Goal: Information Seeking & Learning: Find specific fact

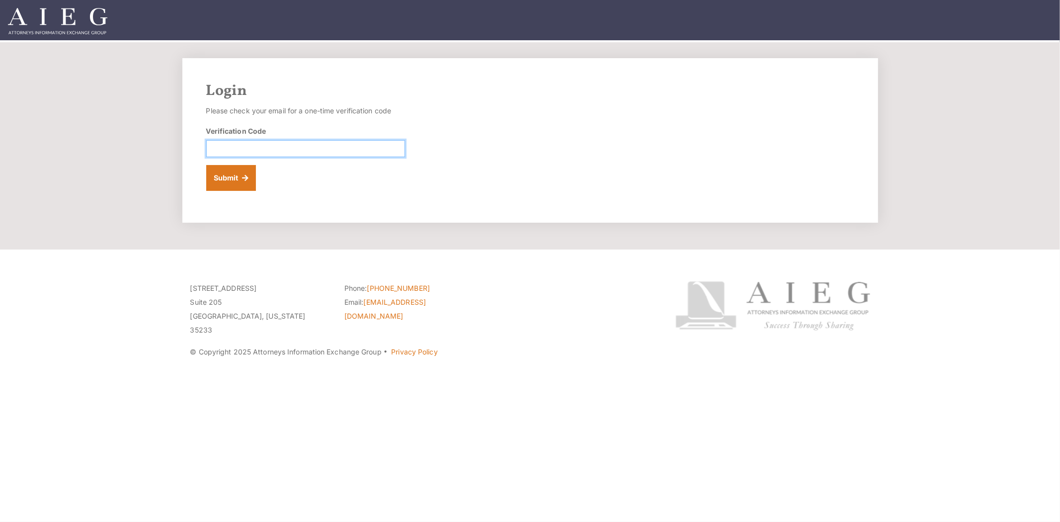
click at [266, 148] on input "Verification Code" at bounding box center [305, 148] width 199 height 17
paste input "879797"
type input "879797"
click at [247, 173] on button "Submit" at bounding box center [231, 178] width 50 height 26
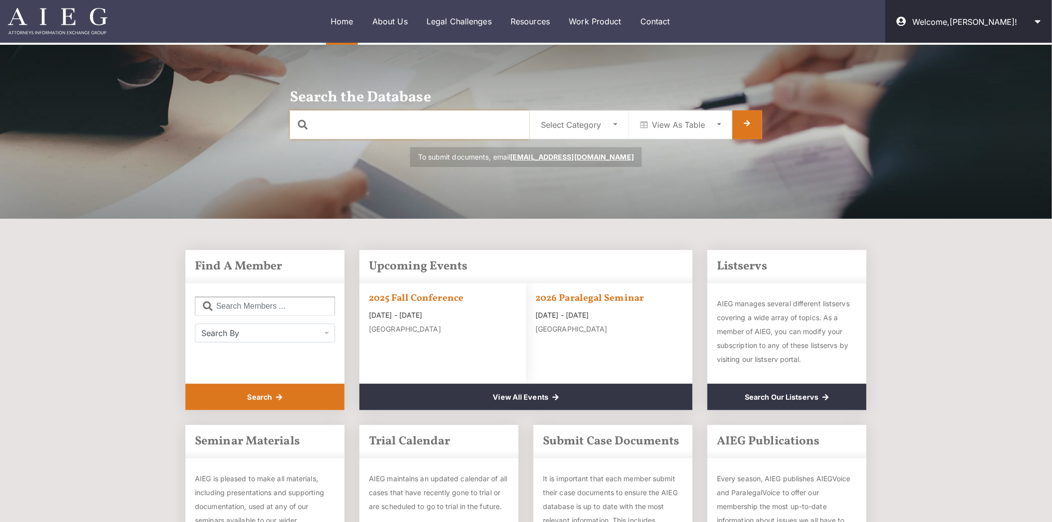
click at [393, 126] on input "text" at bounding box center [410, 124] width 240 height 29
type input "brp"
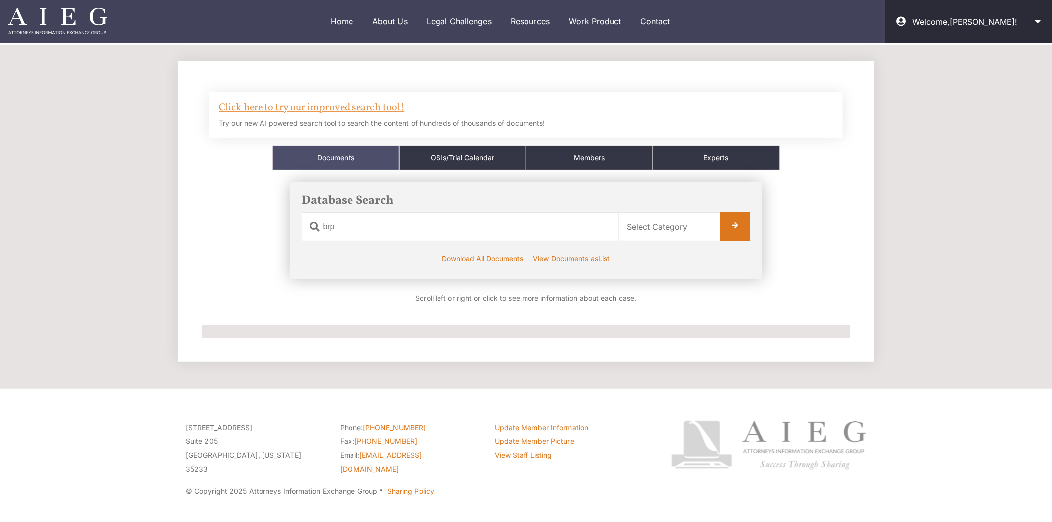
click at [340, 107] on link "Click here to try our improved search tool!" at bounding box center [311, 108] width 185 height 14
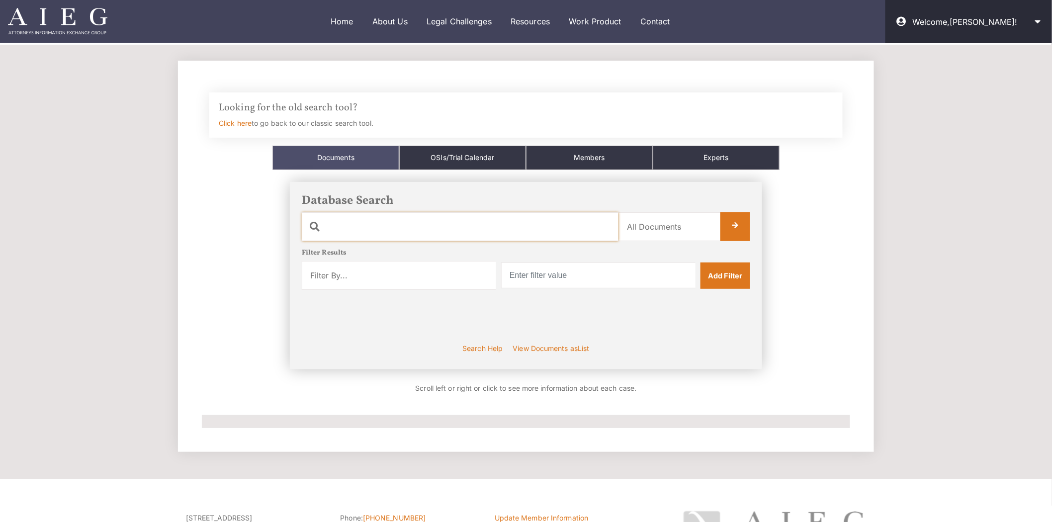
click at [395, 223] on input "text" at bounding box center [460, 226] width 317 height 29
type input """
type input "fire"
click at [410, 279] on select "Filter By... Product Witness Name Plaintiff Attorney Defense Attorney Case Name…" at bounding box center [399, 275] width 194 height 29
select select "product"
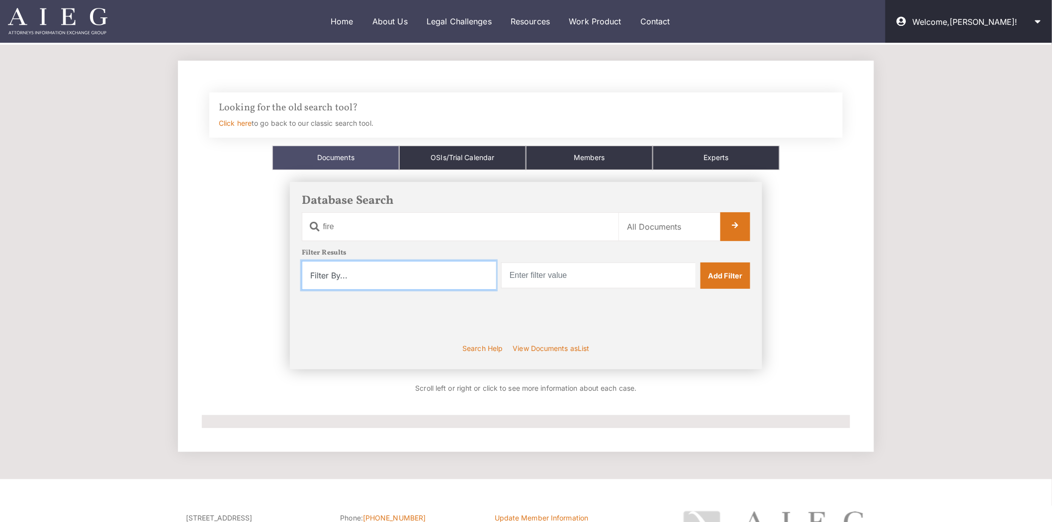
click at [302, 261] on select "Filter By... Product Witness Name Plaintiff Attorney Defense Attorney Case Name…" at bounding box center [399, 275] width 194 height 29
click at [582, 276] on input "text" at bounding box center [598, 275] width 194 height 26
type input "B"
type input "BRP"
click at [723, 276] on link "Add Filter" at bounding box center [725, 275] width 50 height 26
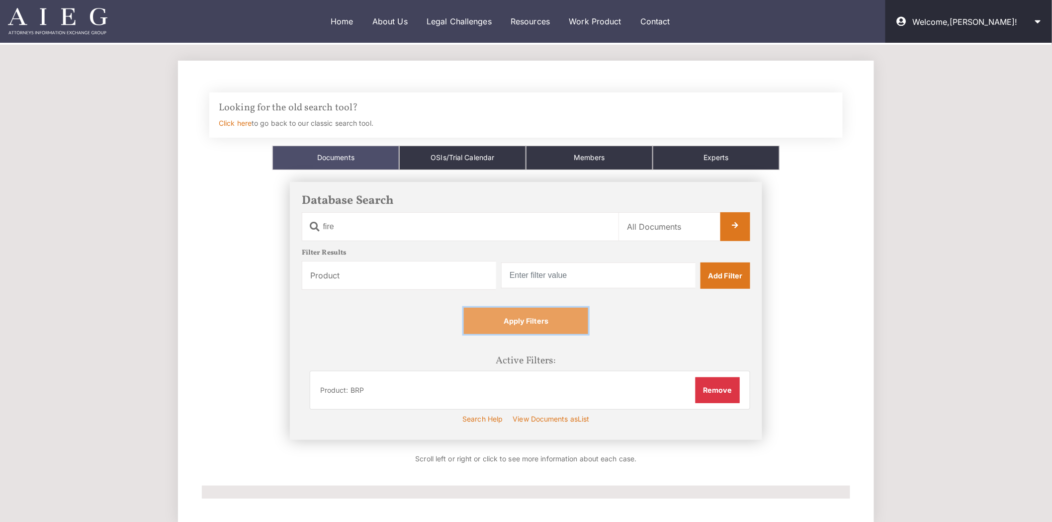
click at [544, 322] on link "Apply Filters" at bounding box center [526, 321] width 124 height 26
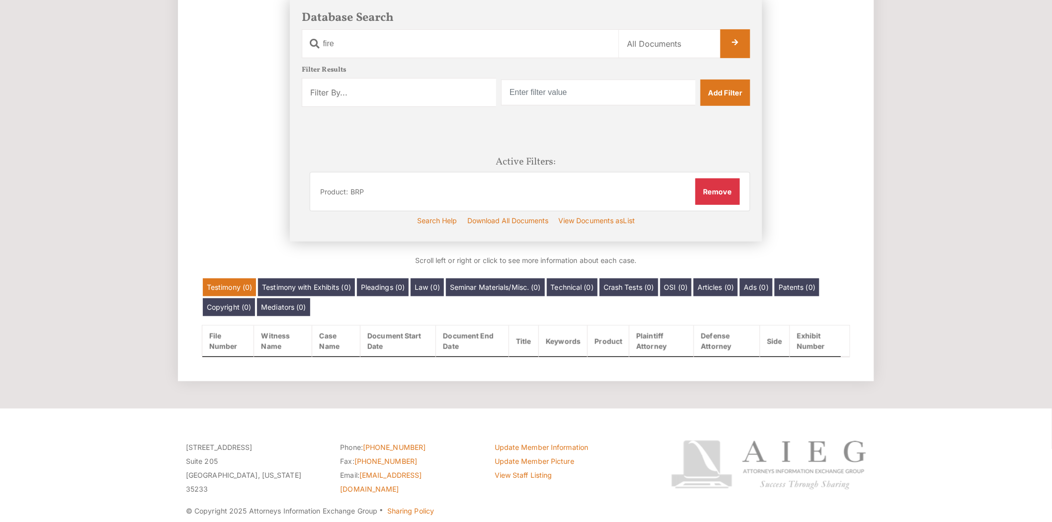
scroll to position [184, 0]
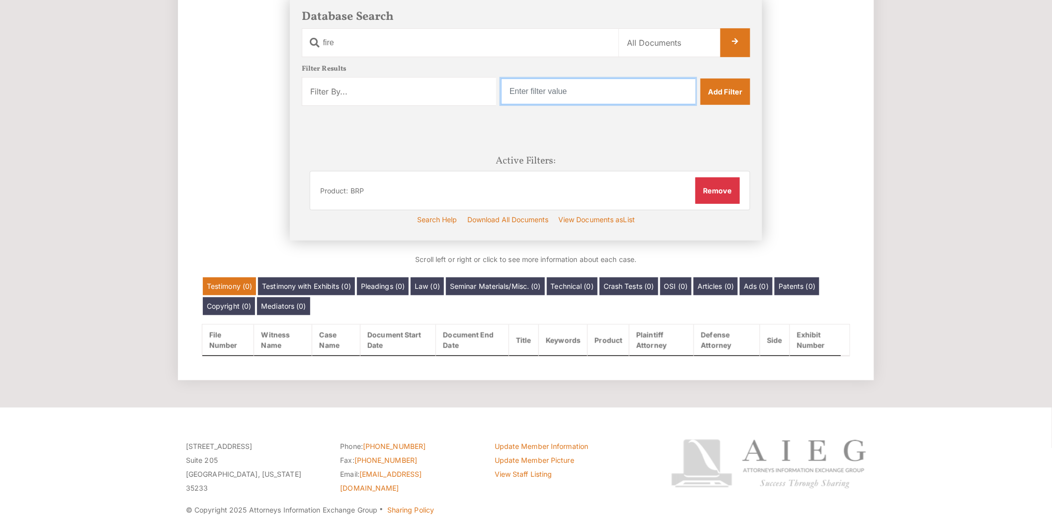
click at [575, 95] on input "text" at bounding box center [598, 92] width 194 height 26
click at [718, 182] on button "Remove" at bounding box center [717, 190] width 44 height 26
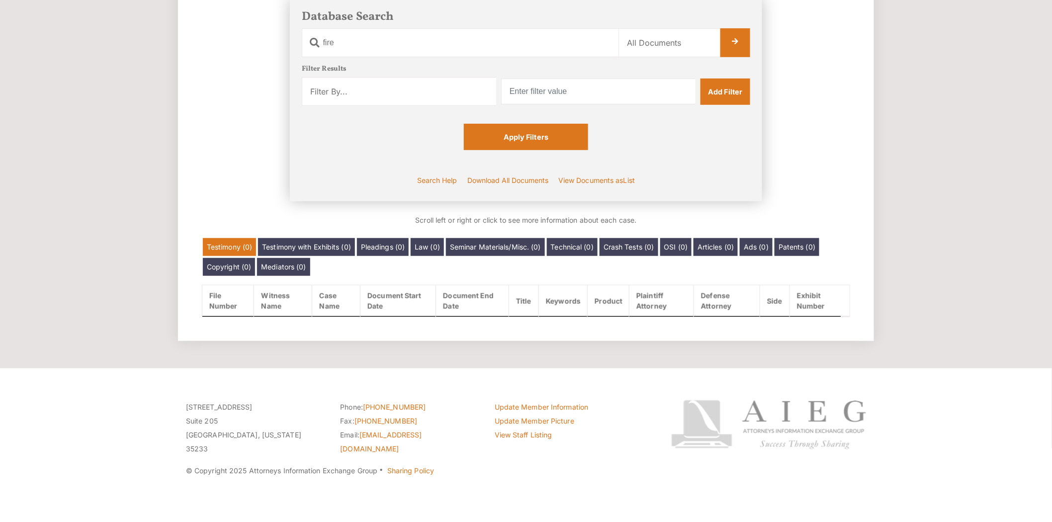
scroll to position [173, 0]
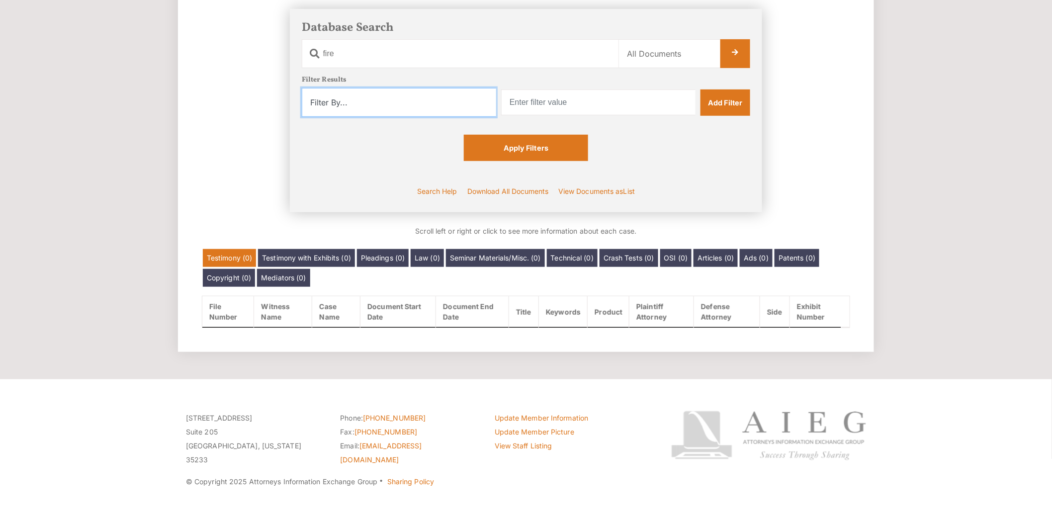
click at [450, 97] on select "Filter By... Product Witness Name Plaintiff Attorney Defense Attorney Case Name…" at bounding box center [399, 102] width 194 height 29
select select "product"
click at [302, 88] on select "Filter By... Product Witness Name Plaintiff Attorney Defense Attorney Case Name…" at bounding box center [399, 102] width 194 height 29
click at [563, 103] on input "text" at bounding box center [598, 102] width 194 height 26
type input "Can-Am"
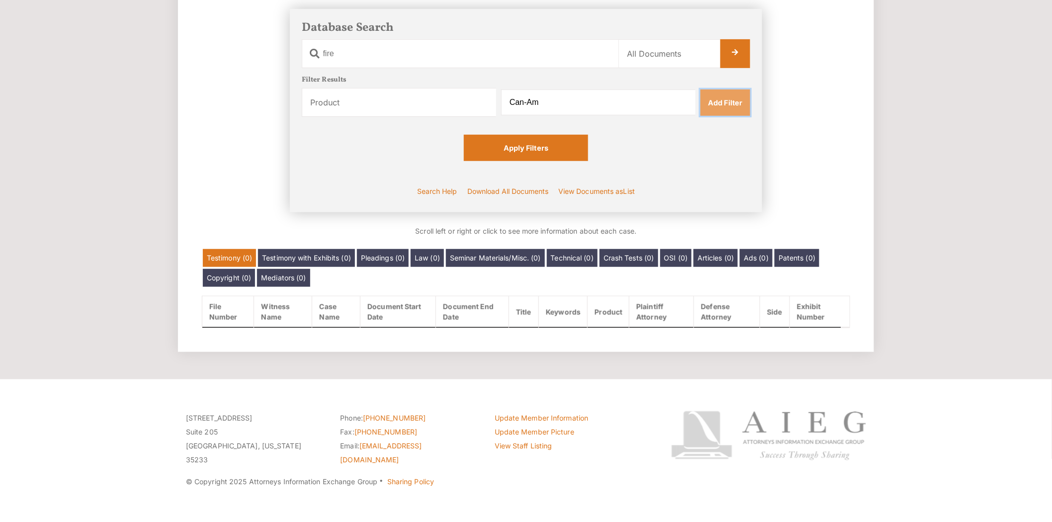
click at [733, 105] on link "Add Filter" at bounding box center [725, 102] width 50 height 26
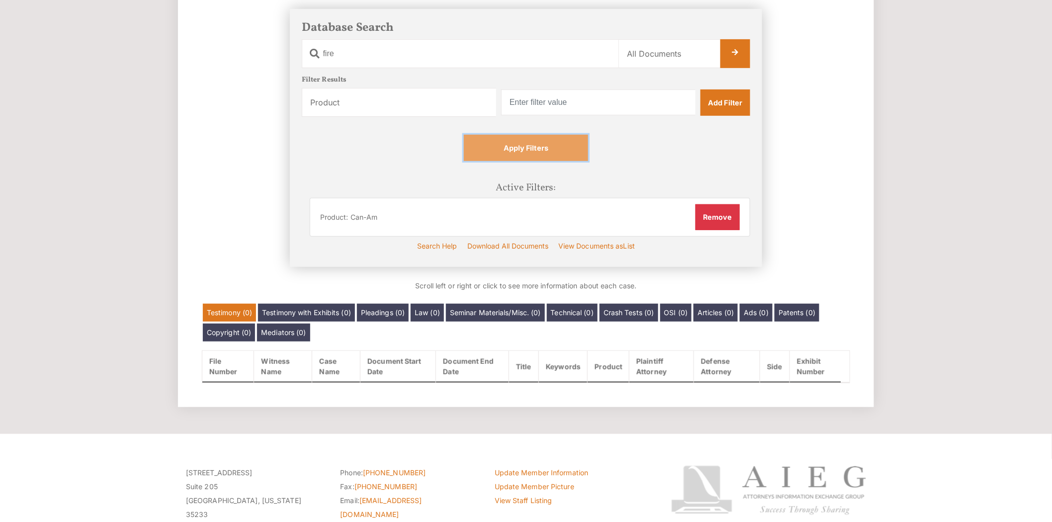
click at [532, 144] on link "Apply Filters" at bounding box center [526, 148] width 124 height 26
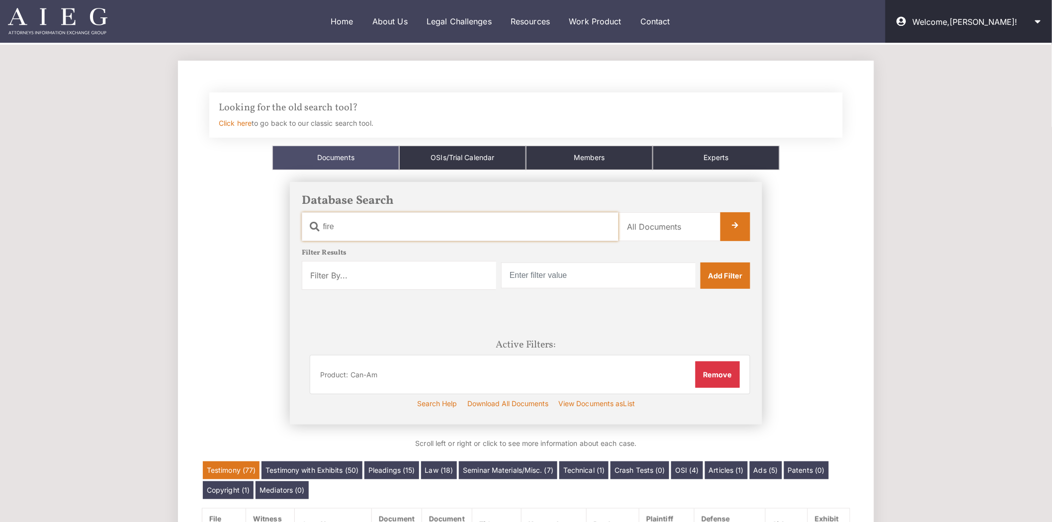
click at [482, 234] on input "fire" at bounding box center [460, 226] width 317 height 29
type input "fire Bombardeir"
click at [376, 226] on input "fire Bombardeir" at bounding box center [460, 226] width 317 height 29
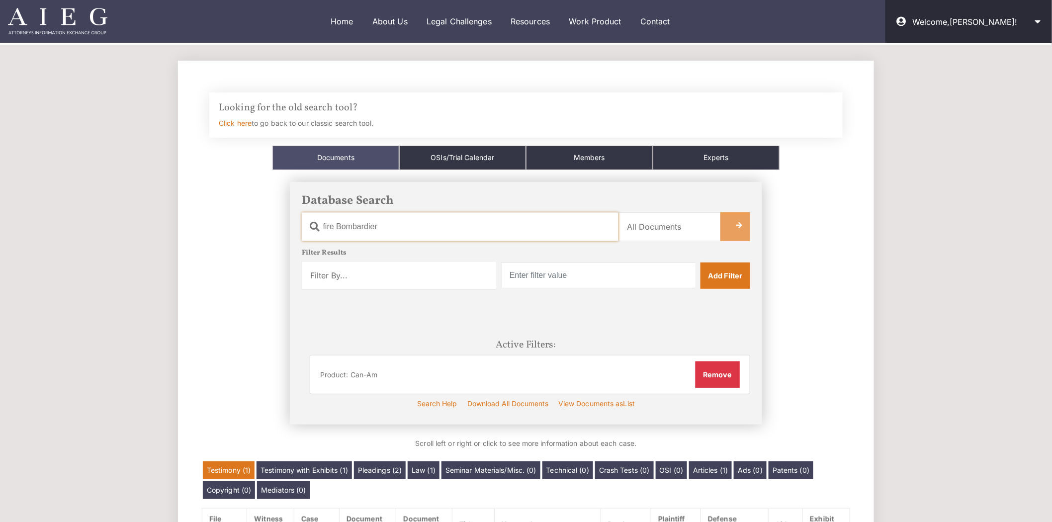
type input "fire Bombardier"
click at [736, 230] on link at bounding box center [735, 226] width 30 height 29
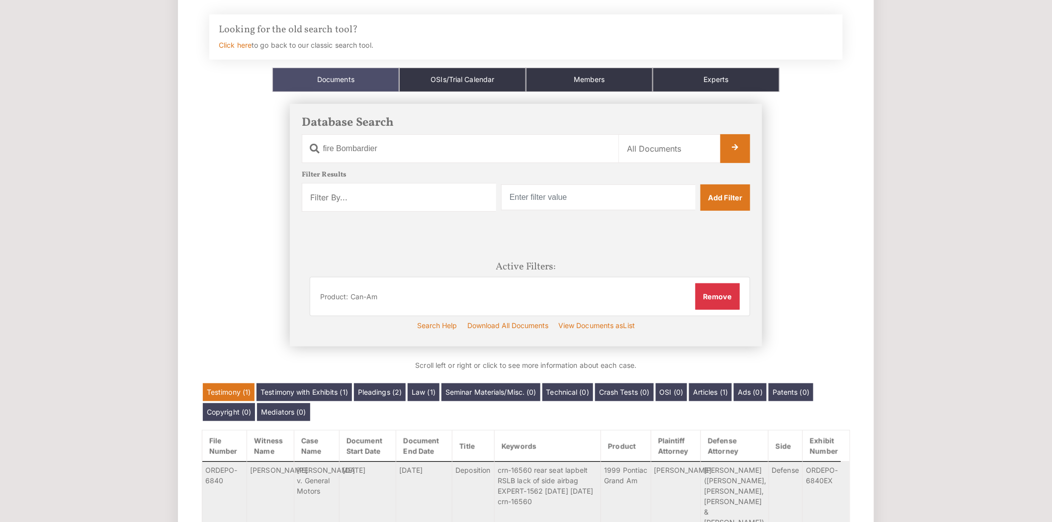
scroll to position [78, 0]
click at [707, 295] on button "Remove" at bounding box center [717, 297] width 44 height 26
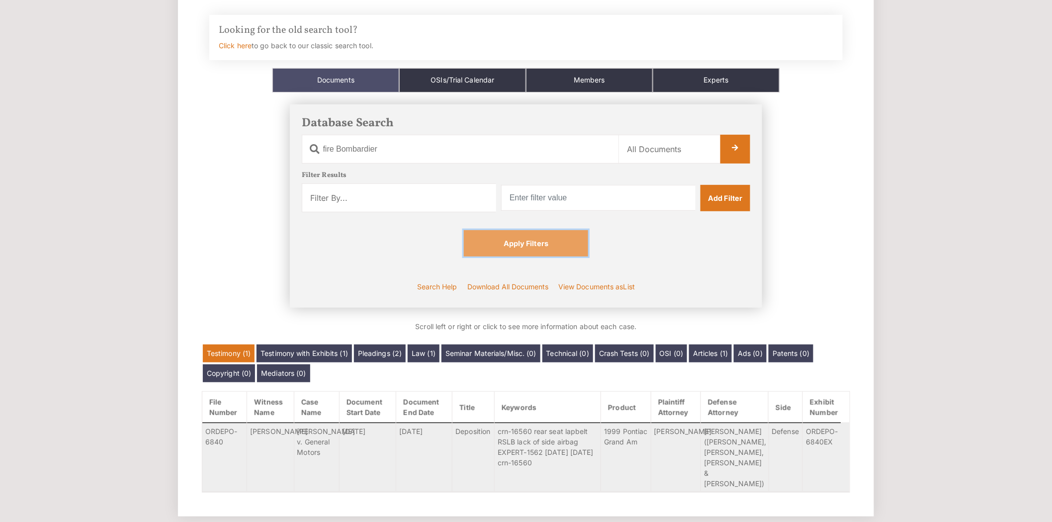
click at [562, 251] on link "Apply Filters" at bounding box center [526, 243] width 124 height 26
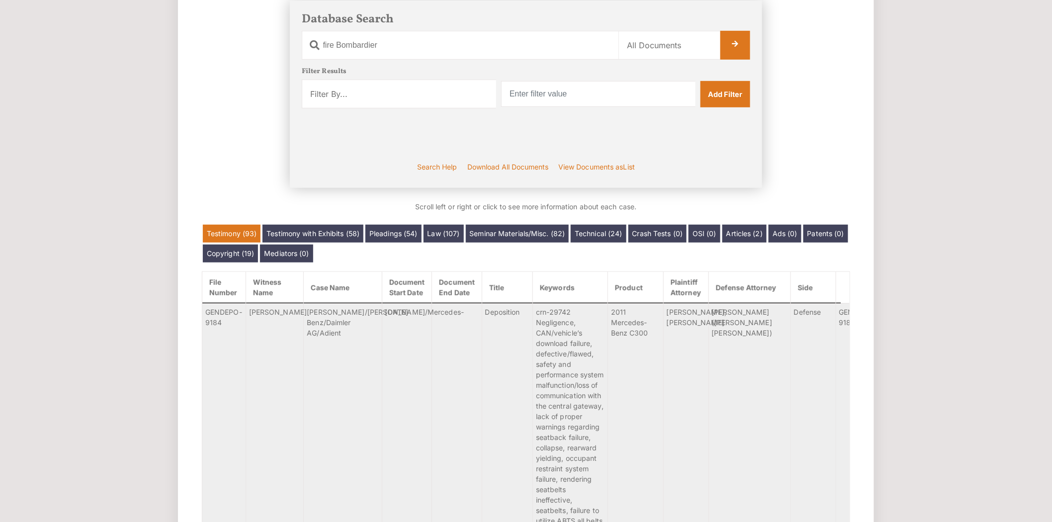
scroll to position [182, 0]
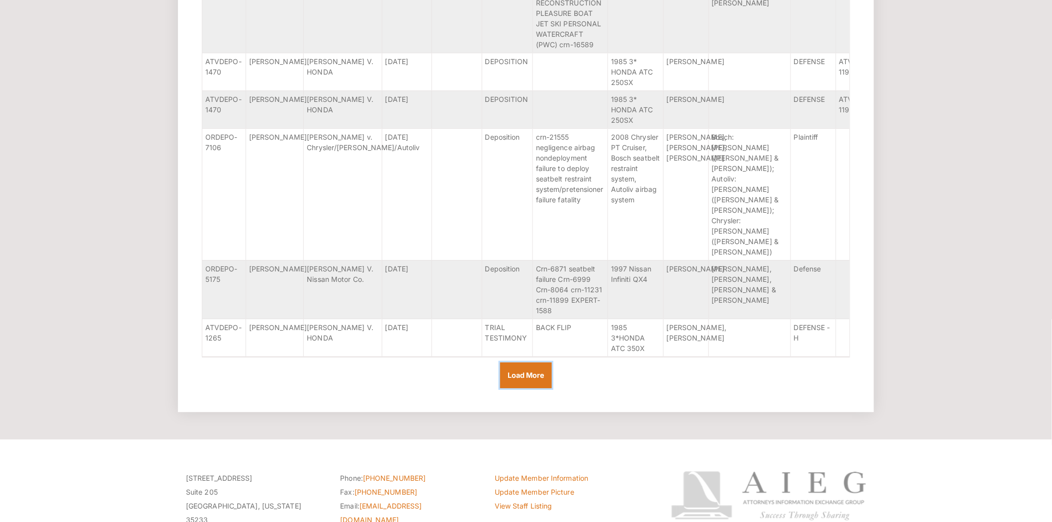
click at [543, 362] on input "Load More" at bounding box center [526, 375] width 52 height 26
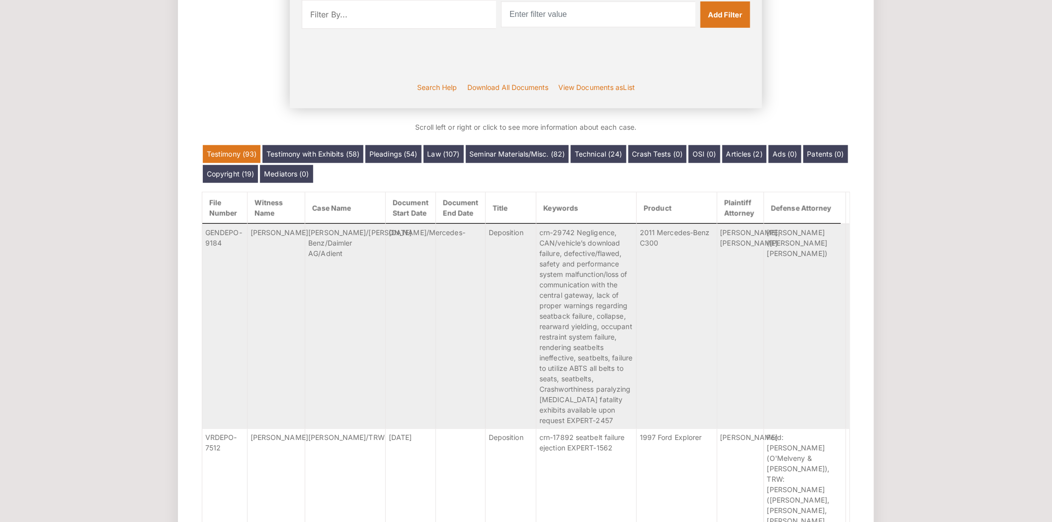
scroll to position [0, 0]
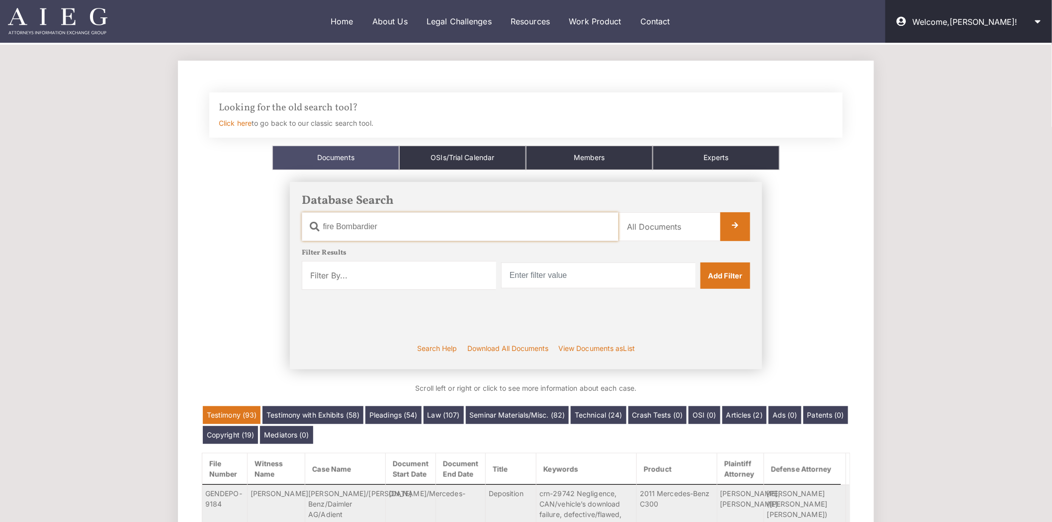
drag, startPoint x: 485, startPoint y: 227, endPoint x: 232, endPoint y: 227, distance: 253.0
click at [251, 229] on div "Database Search Document Name fire Bombardier Category Name All Documents Ads A…" at bounding box center [526, 276] width 648 height 212
type input "C"
type input "canam"
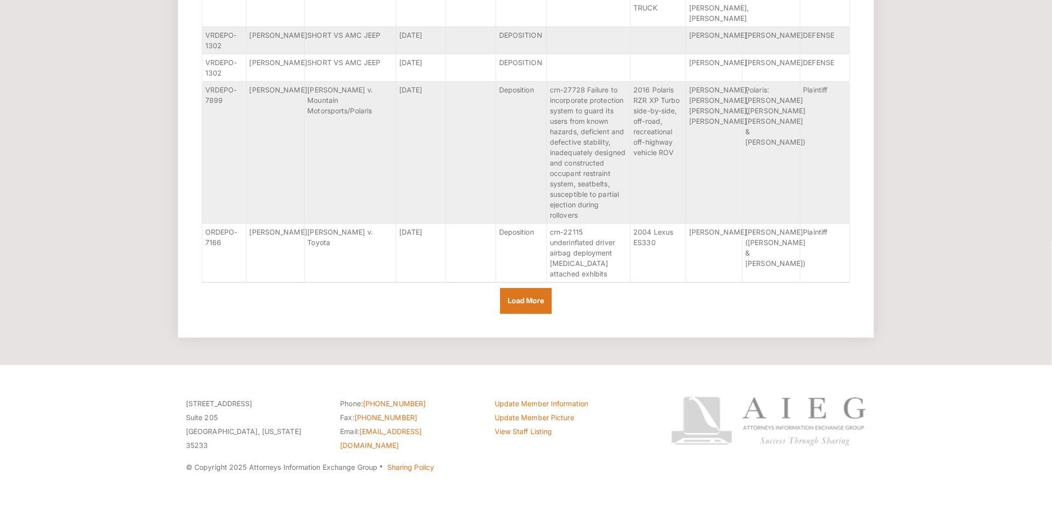
scroll to position [4257, 0]
click at [533, 301] on input "Load More" at bounding box center [526, 301] width 52 height 26
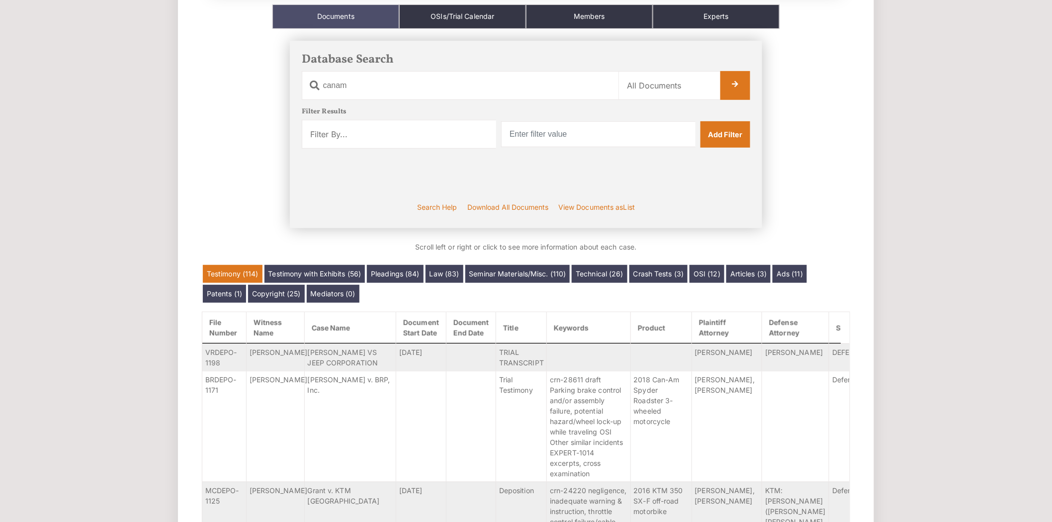
scroll to position [0, 0]
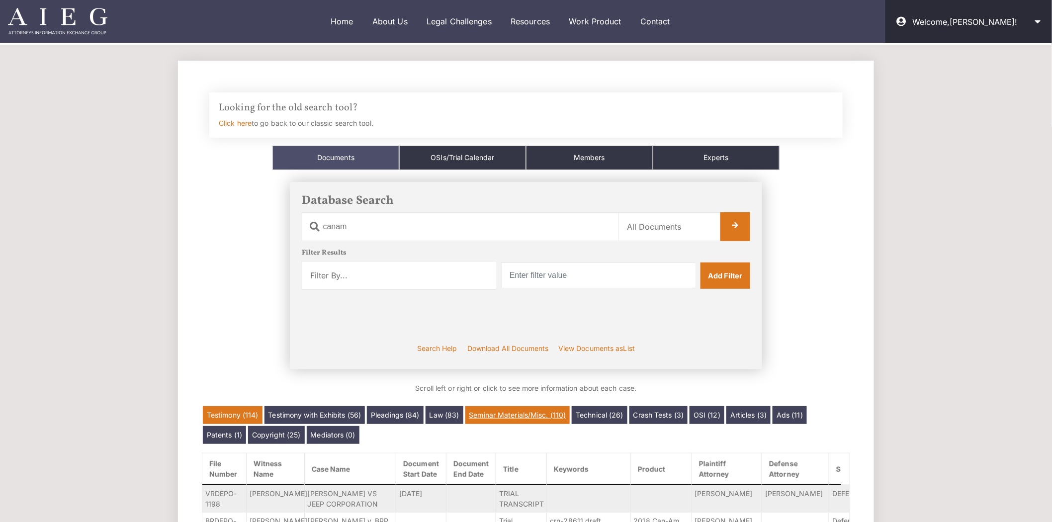
click at [534, 415] on link "Seminar Materials/Misc. (110)" at bounding box center [517, 415] width 105 height 18
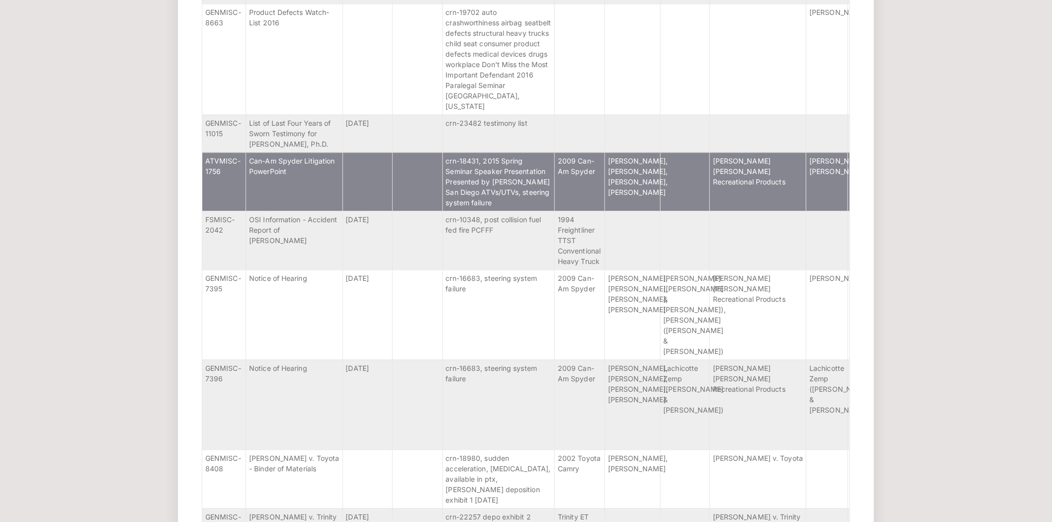
scroll to position [825, 0]
click at [301, 151] on td "Can-Am Spyder Litigation PowerPoint" at bounding box center [294, 180] width 96 height 59
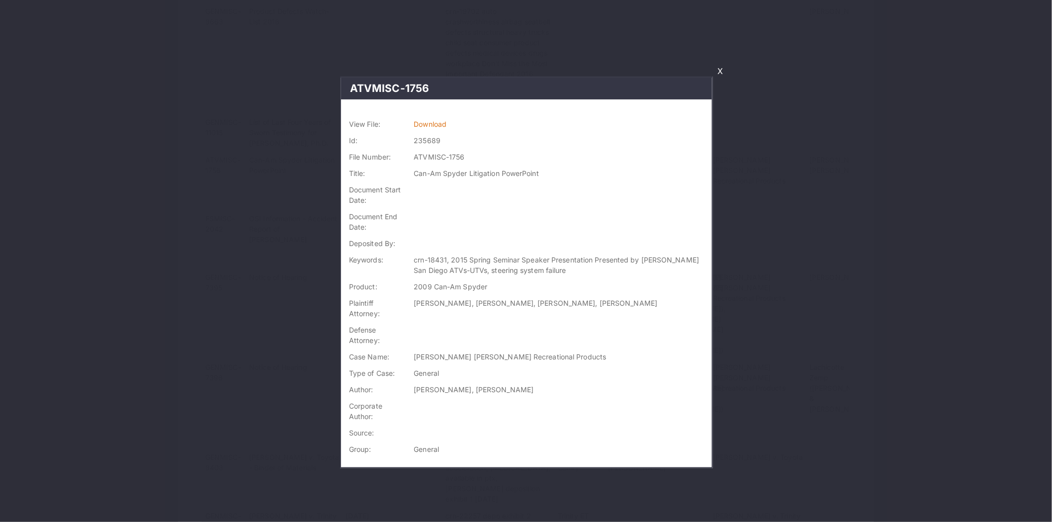
click at [428, 129] on td "Download" at bounding box center [561, 124] width 302 height 16
click at [431, 127] on link "Download" at bounding box center [430, 124] width 33 height 8
click at [717, 71] on link "X" at bounding box center [719, 71] width 13 height 17
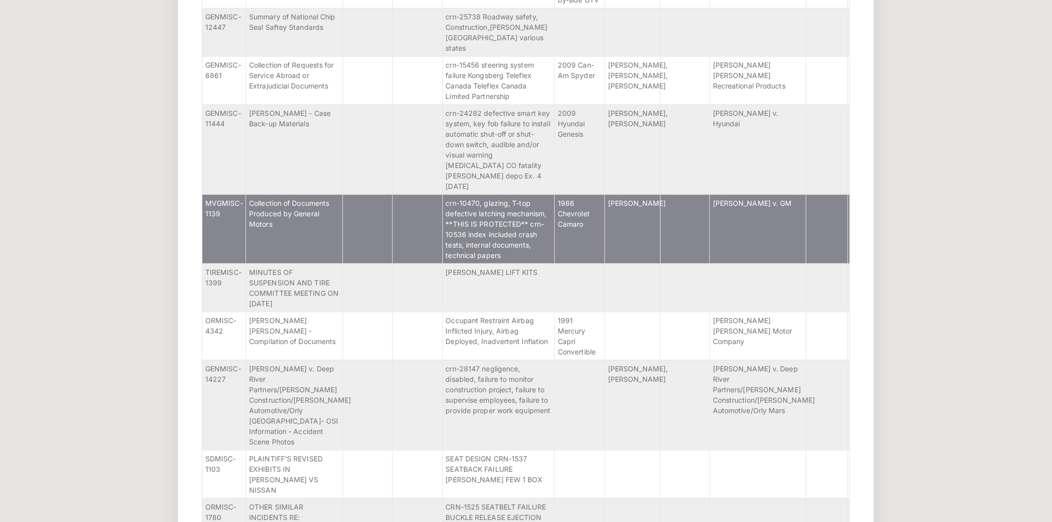
scroll to position [1657, 0]
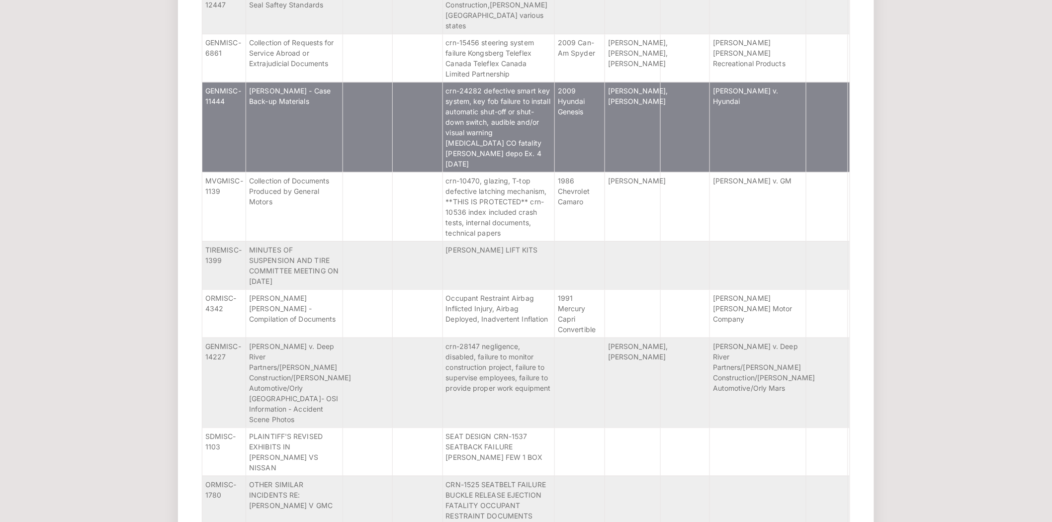
click at [322, 122] on td "Jeya Padmanaban - Case Back-up Materials" at bounding box center [294, 127] width 96 height 90
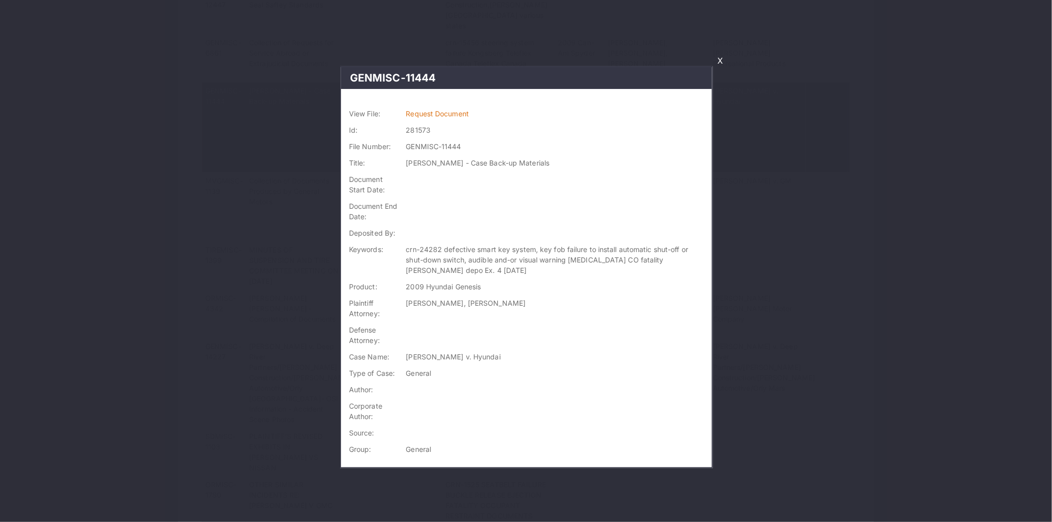
click at [722, 61] on link "X" at bounding box center [719, 60] width 13 height 17
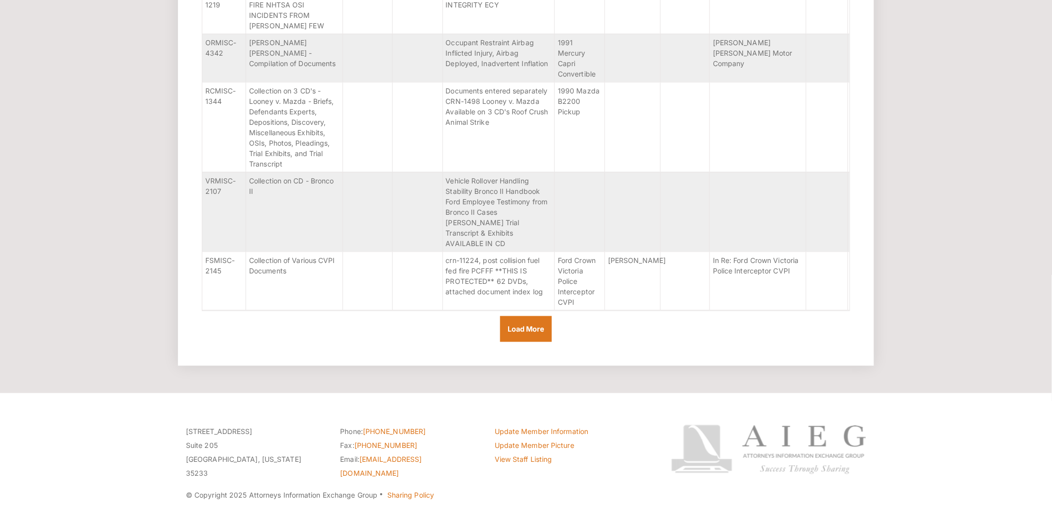
scroll to position [3516, 0]
click at [548, 314] on input "Load More" at bounding box center [526, 327] width 52 height 26
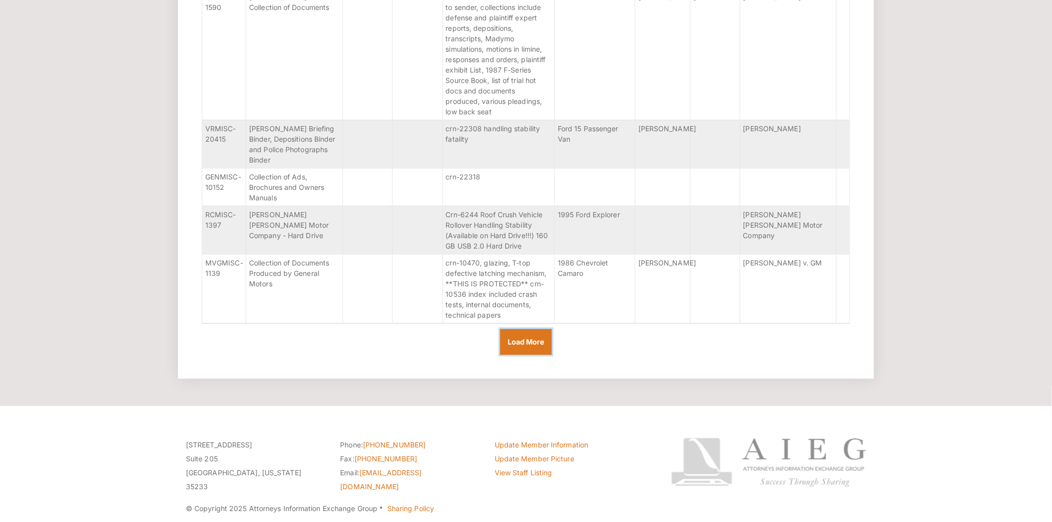
scroll to position [6471, 0]
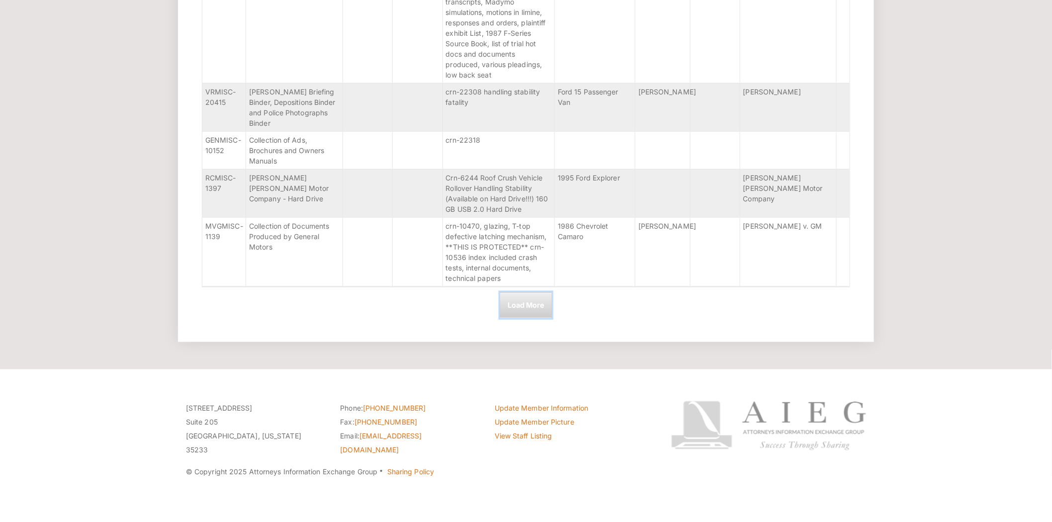
click at [525, 314] on input "Load More" at bounding box center [526, 305] width 52 height 26
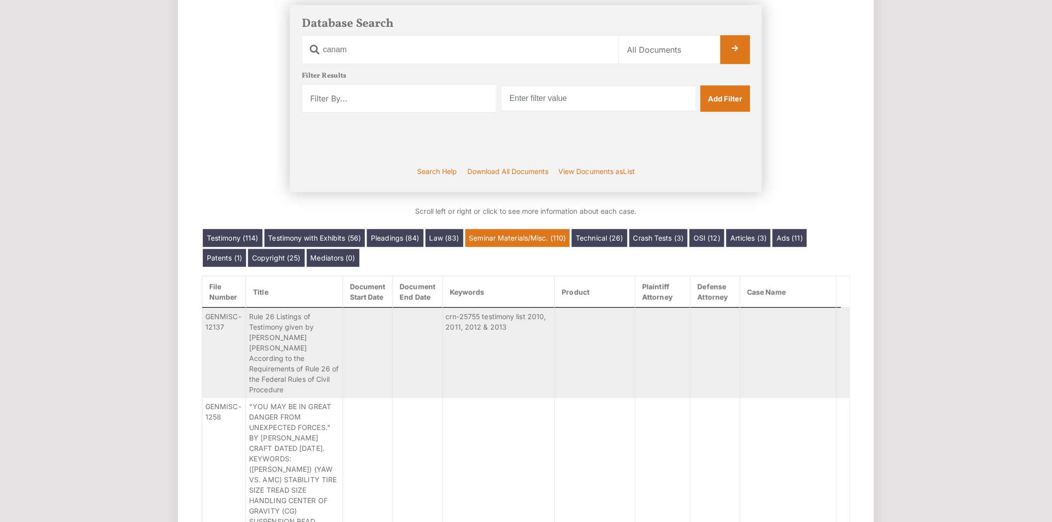
scroll to position [177, 0]
click at [611, 246] on link "Technical (26)" at bounding box center [599, 238] width 55 height 18
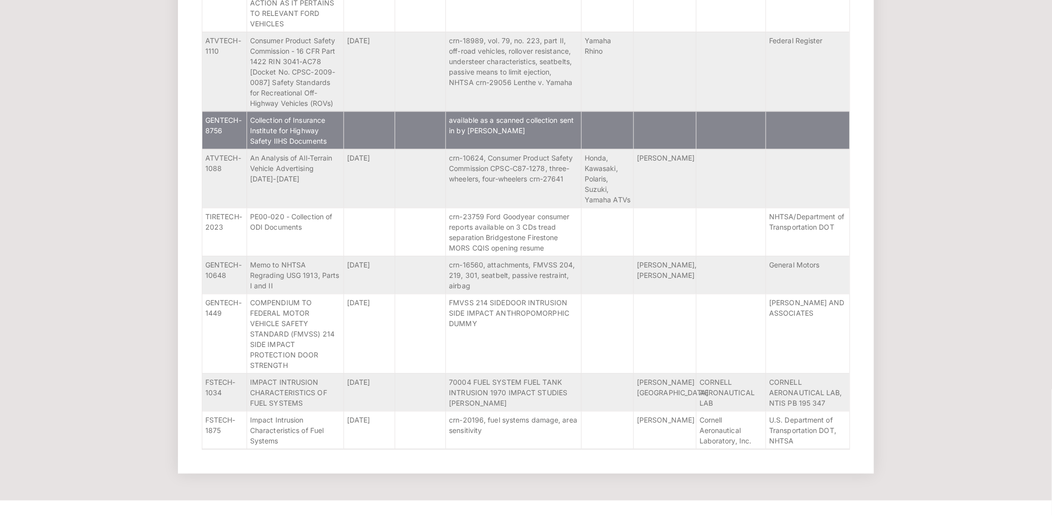
scroll to position [1884, 0]
click at [325, 112] on td "Collection of Insurance Institute for Highway Safety IIHS Documents" at bounding box center [295, 131] width 97 height 38
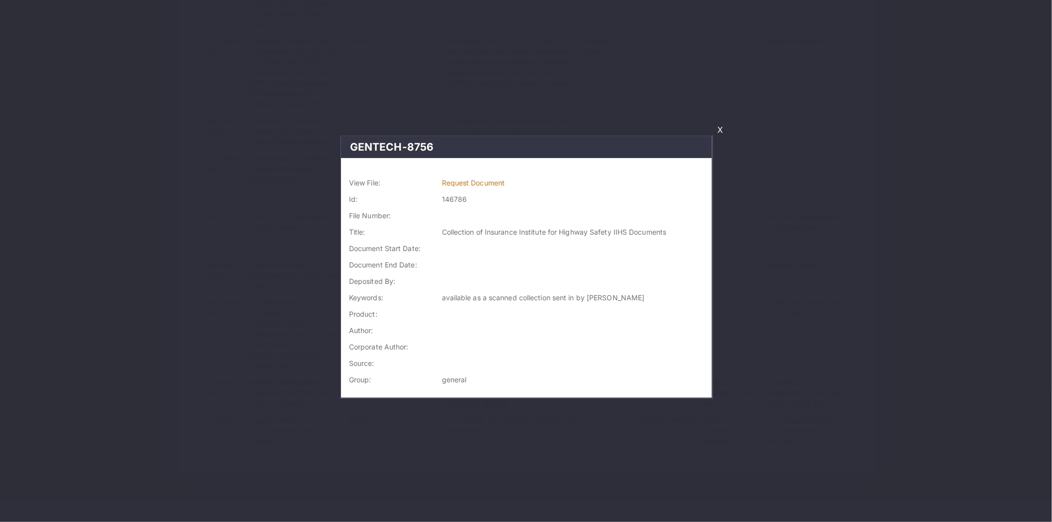
click at [721, 125] on link "X" at bounding box center [719, 129] width 13 height 17
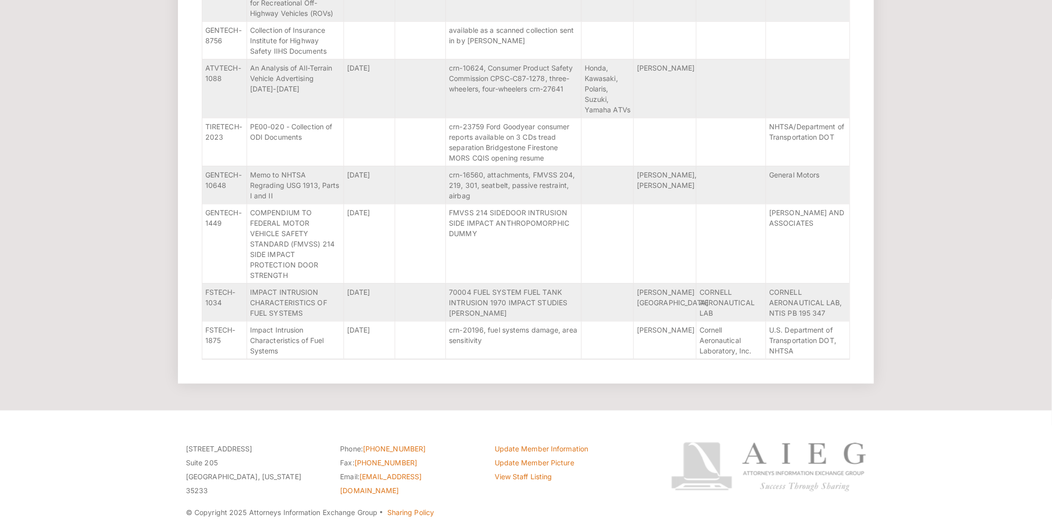
scroll to position [1975, 0]
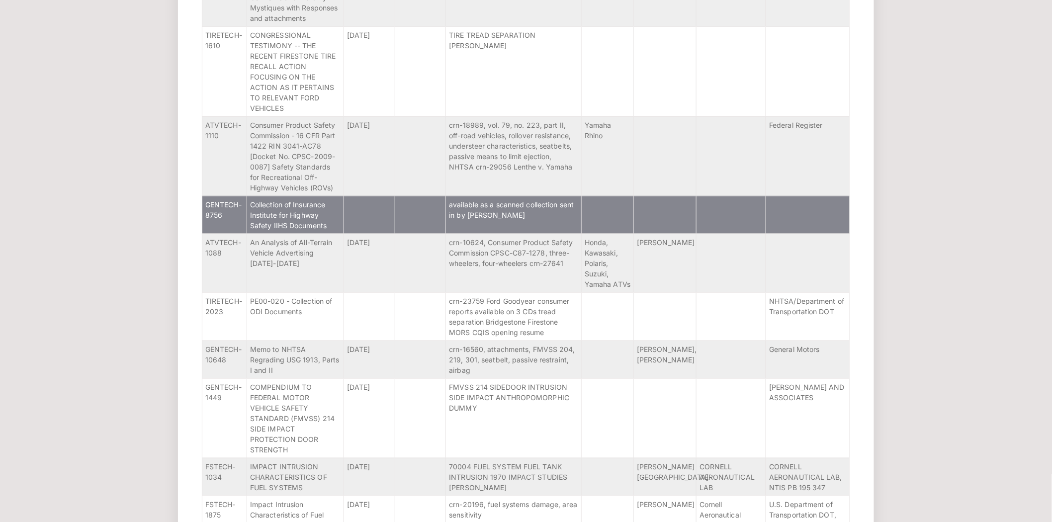
click at [317, 200] on span "Collection of Insurance Institute for Highway Safety IIHS Documents" at bounding box center [288, 214] width 77 height 29
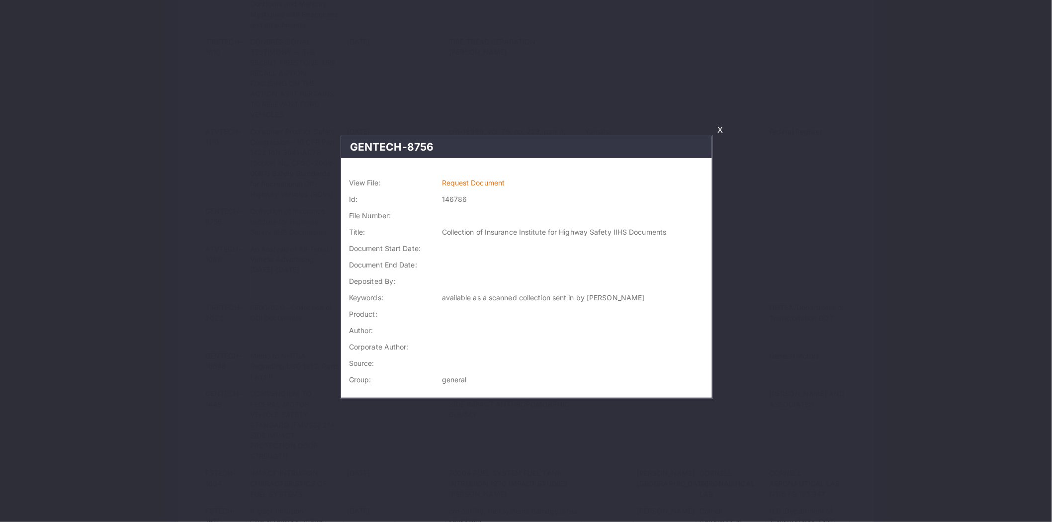
scroll to position [1793, 0]
click at [452, 181] on link "Request Document" at bounding box center [473, 182] width 63 height 8
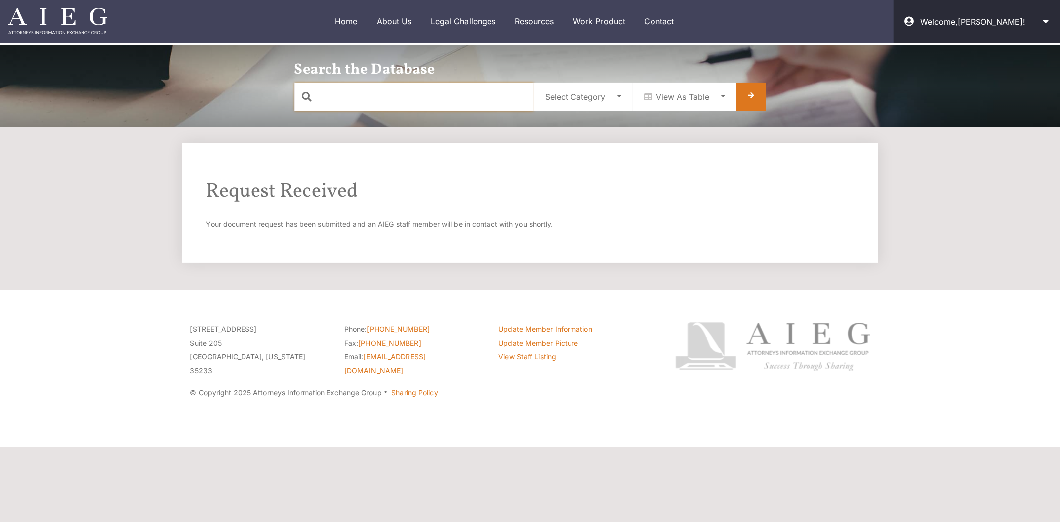
click at [468, 91] on input "text" at bounding box center [414, 97] width 240 height 29
type input "Enter Keyword"
